Goal: Navigation & Orientation: Find specific page/section

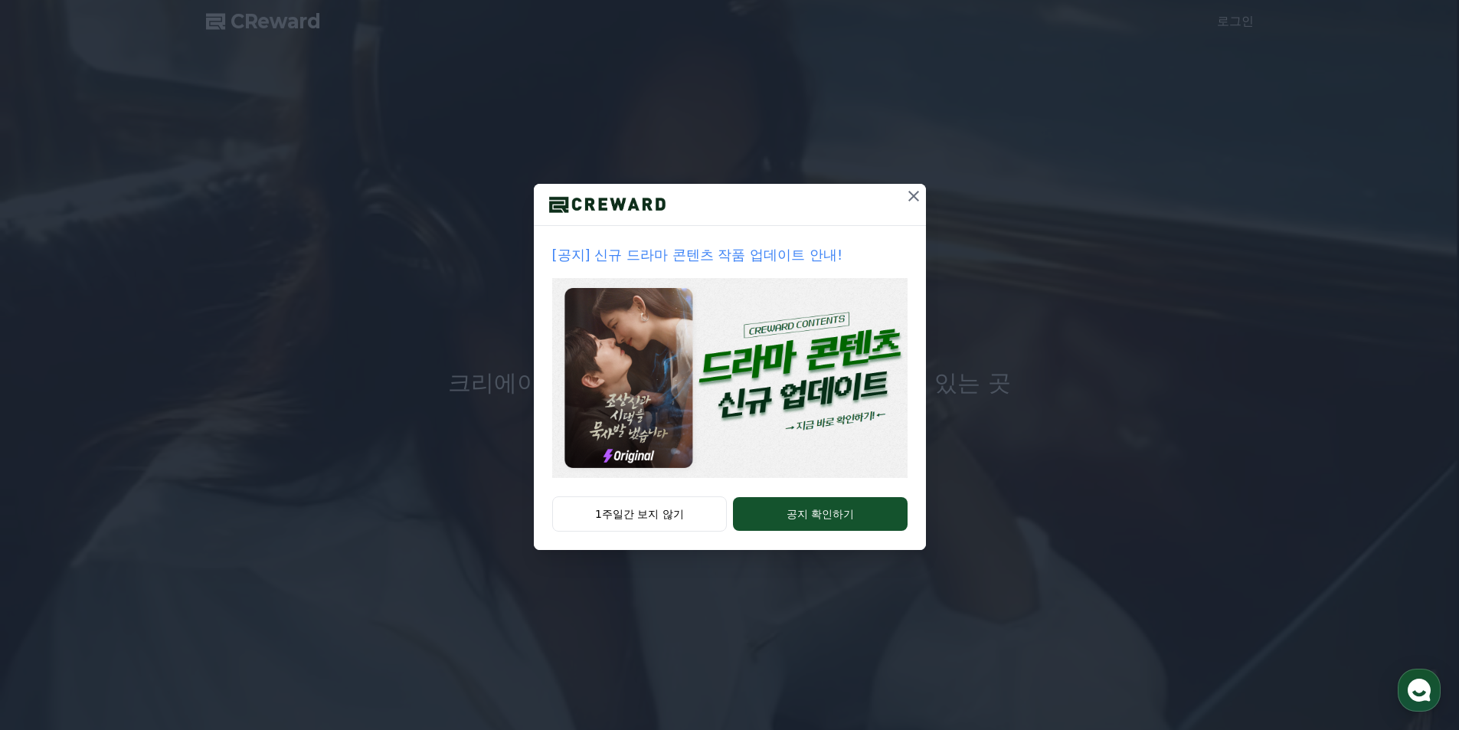
click at [909, 203] on icon at bounding box center [913, 196] width 18 height 18
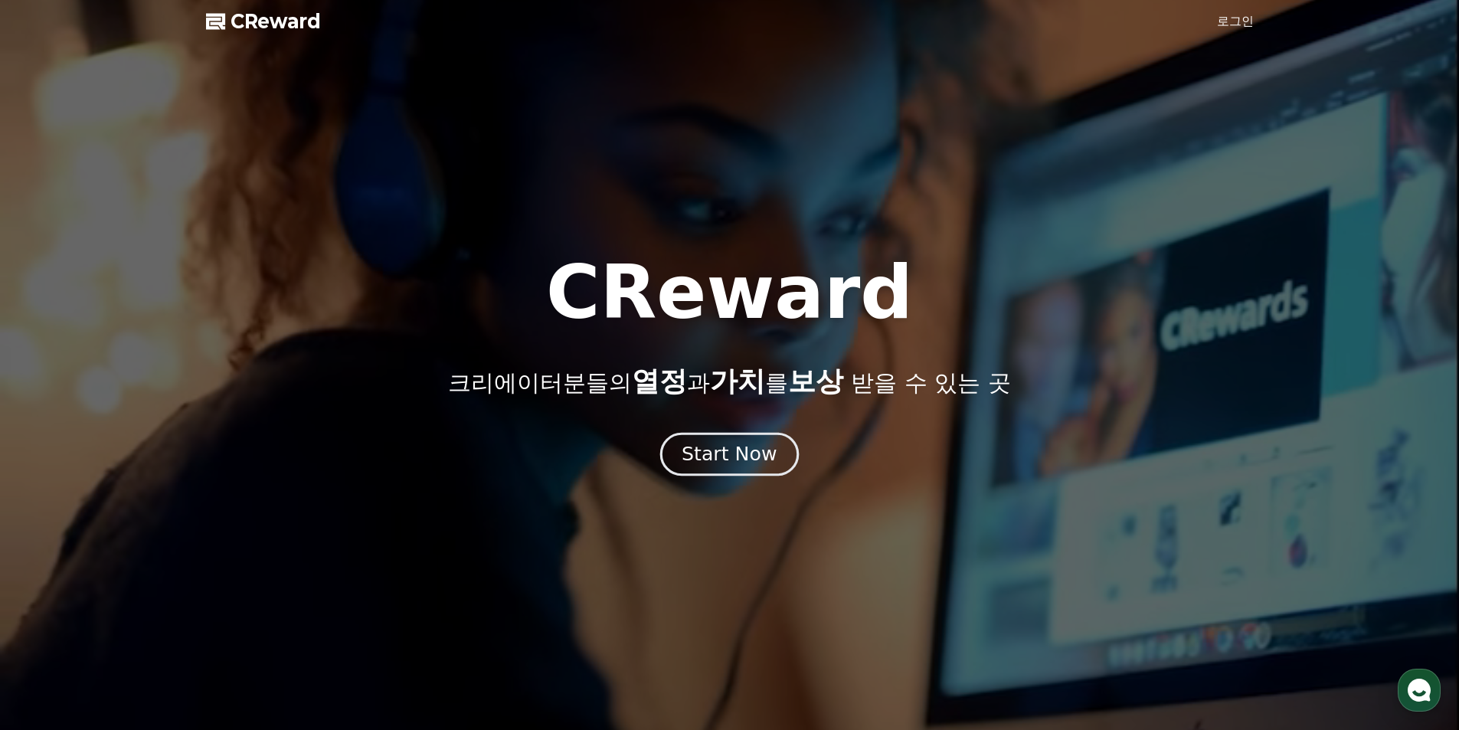
click at [717, 450] on div "Start Now" at bounding box center [728, 454] width 95 height 26
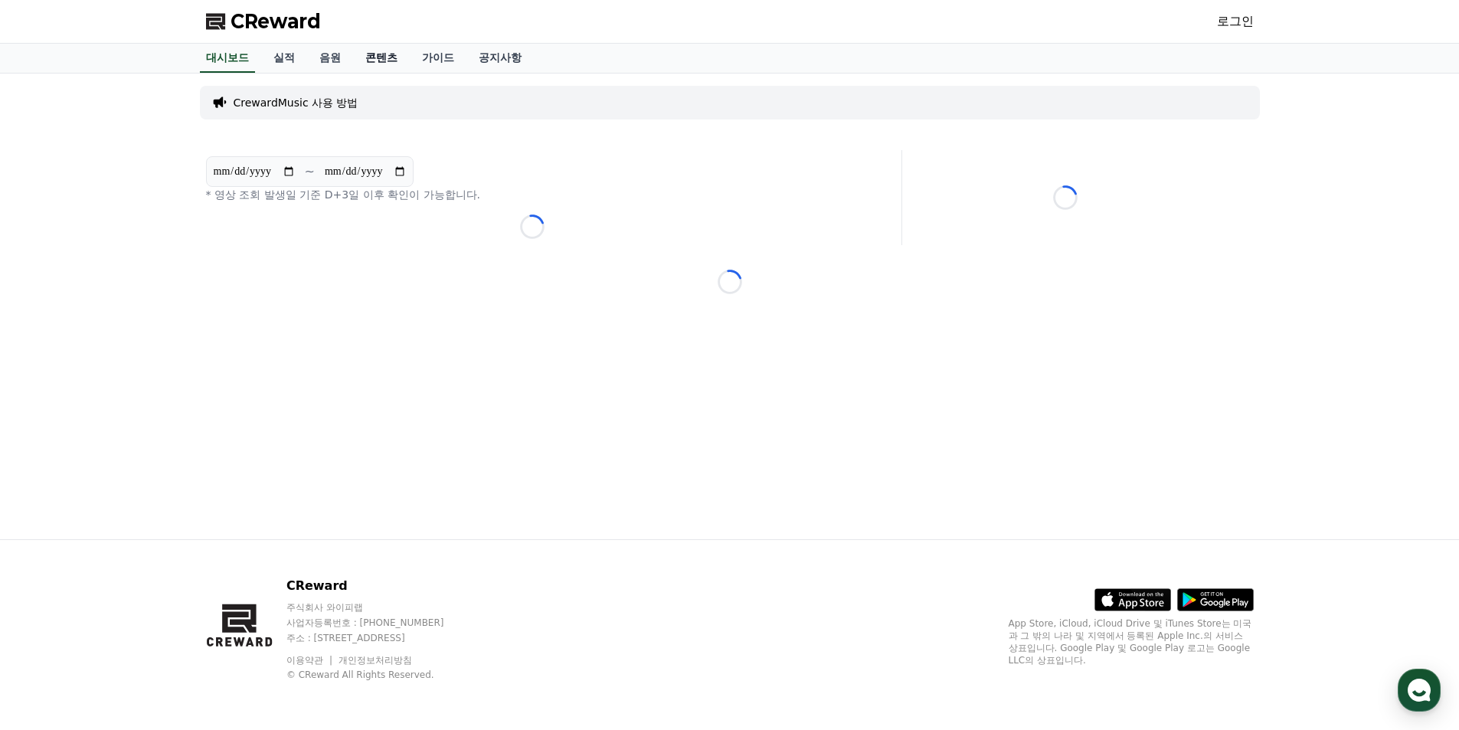
click at [377, 61] on link "콘텐츠" at bounding box center [381, 58] width 57 height 29
click at [257, 25] on span "CReward" at bounding box center [275, 21] width 90 height 25
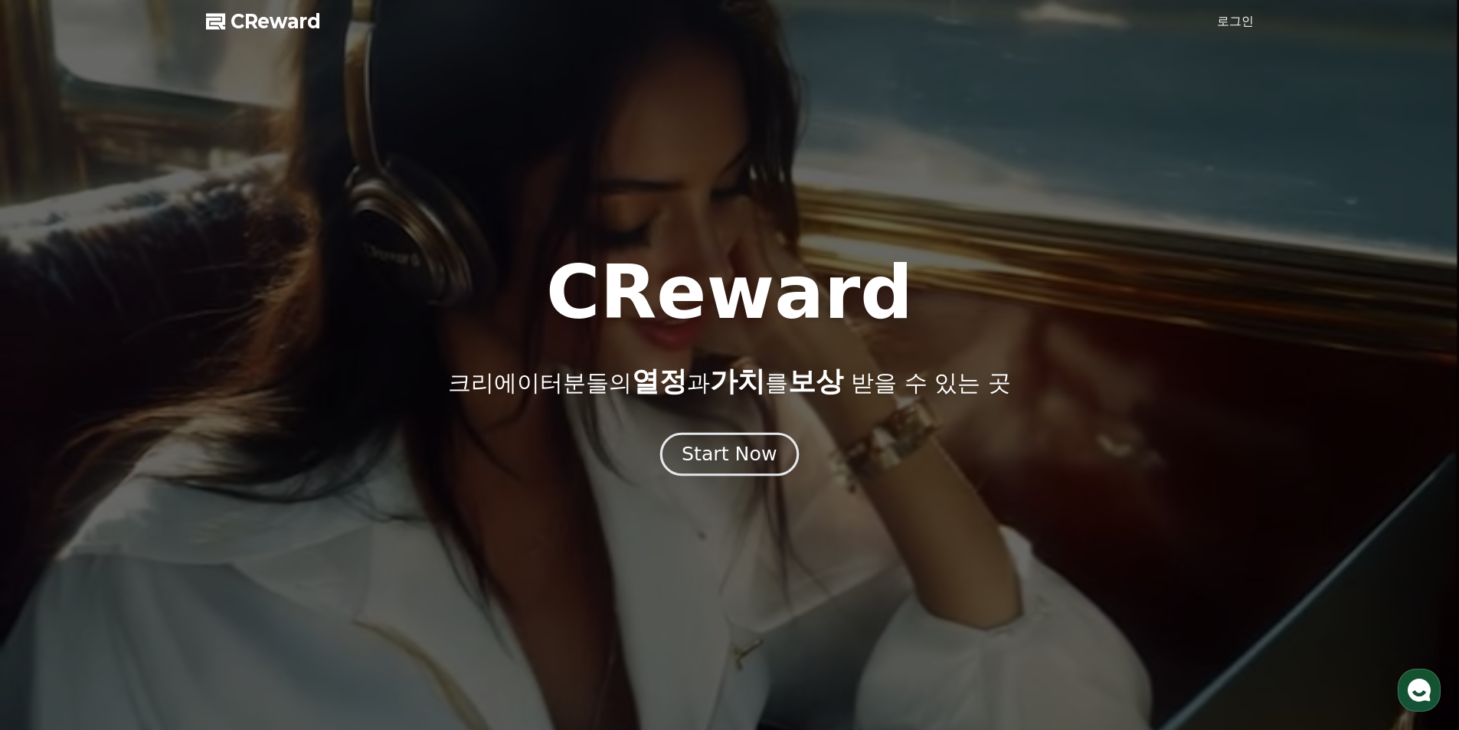
click at [749, 463] on div "Start Now" at bounding box center [728, 454] width 95 height 26
